Goal: Find specific page/section: Find specific page/section

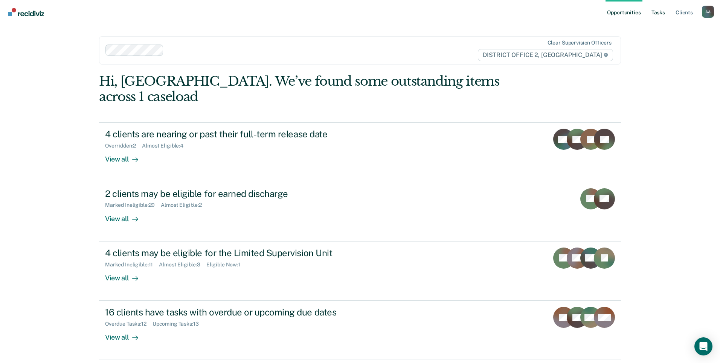
click at [652, 7] on link "Tasks" at bounding box center [658, 12] width 17 height 24
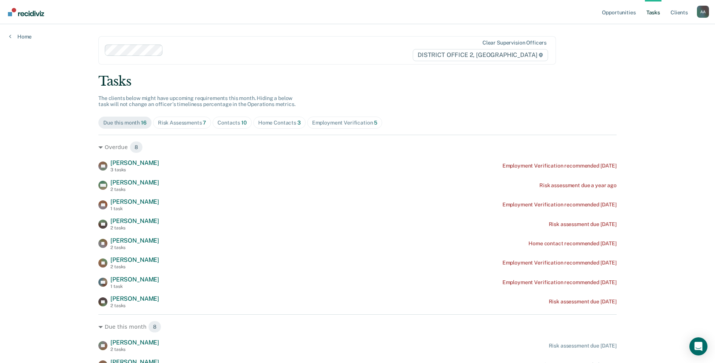
click at [285, 121] on div "Home Contacts 3" at bounding box center [279, 122] width 43 height 6
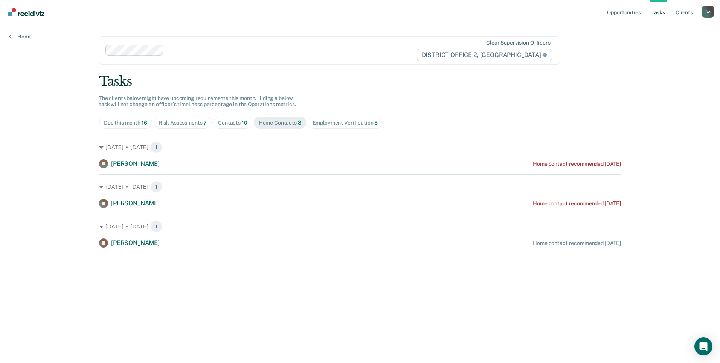
click at [168, 125] on div "Risk Assessments 7" at bounding box center [183, 122] width 49 height 6
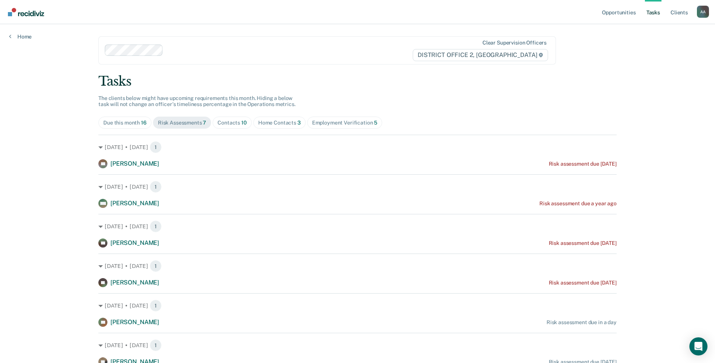
click at [317, 122] on div "Employment Verification 5" at bounding box center [345, 122] width 66 height 6
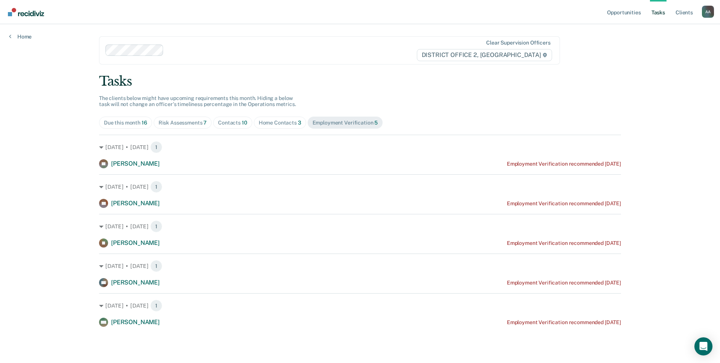
click at [277, 126] on span "Home Contacts 3" at bounding box center [280, 122] width 52 height 12
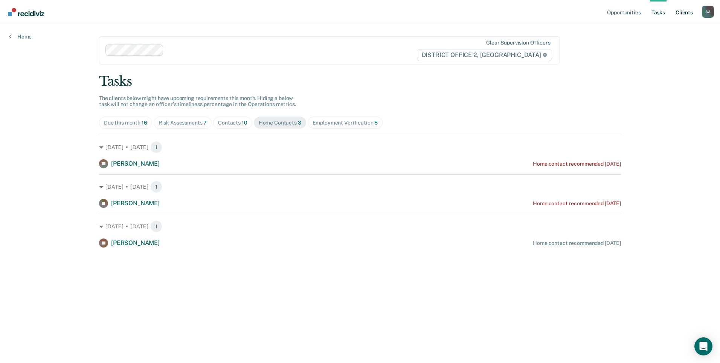
click at [675, 13] on link "Client s" at bounding box center [685, 12] width 20 height 24
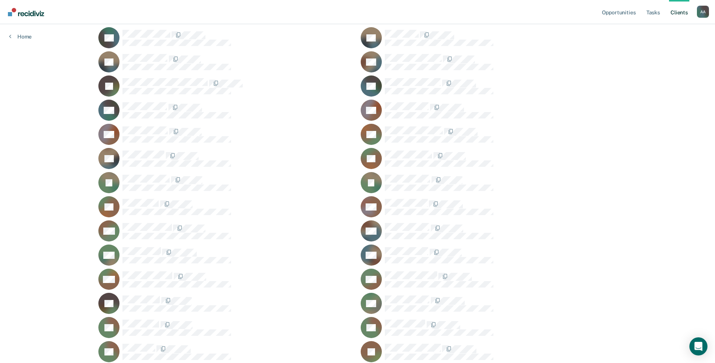
scroll to position [264, 0]
